Goal: Transaction & Acquisition: Purchase product/service

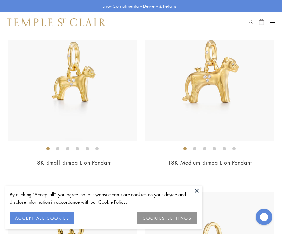
scroll to position [2691, 0]
click at [84, 79] on img at bounding box center [72, 76] width 129 height 129
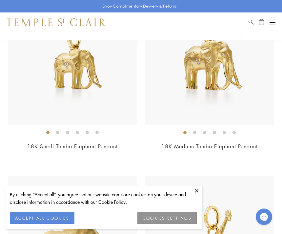
scroll to position [3248, 0]
click at [82, 64] on img at bounding box center [72, 59] width 129 height 129
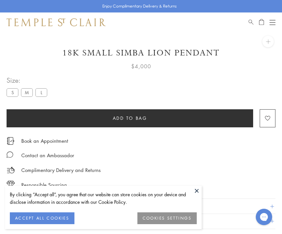
scroll to position [32, 0]
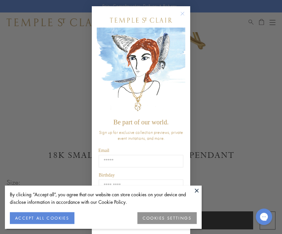
scroll to position [185, 0]
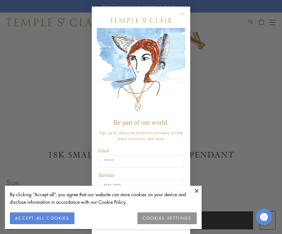
click at [184, 16] on circle "Close dialog" at bounding box center [183, 14] width 8 height 8
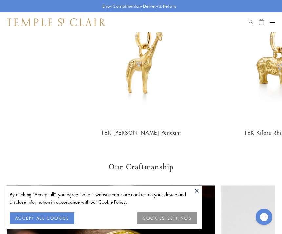
scroll to position [579, 0]
click at [167, 129] on link "18K Twiga Giraffe Pendant" at bounding box center [141, 132] width 80 height 7
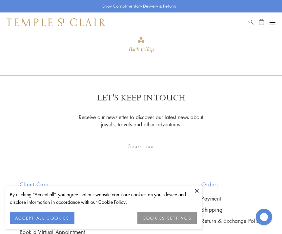
scroll to position [911, 0]
click at [145, 45] on div "Back to Top" at bounding box center [141, 49] width 26 height 12
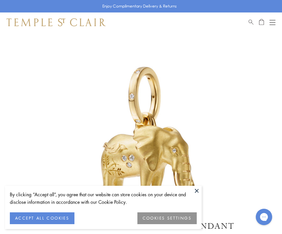
scroll to position [31, 0]
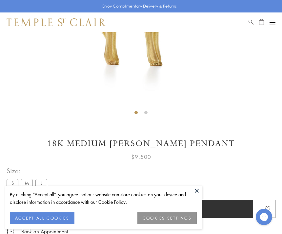
scroll to position [196, 0]
click at [11, 181] on label "S" at bounding box center [13, 182] width 12 height 8
